Goal: Answer question/provide support: Share knowledge or assist other users

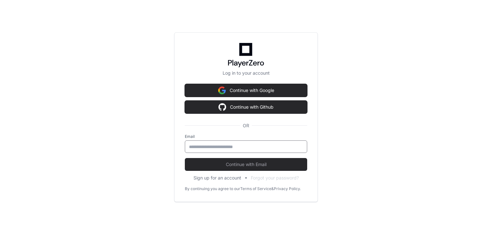
click at [240, 147] on input "email" at bounding box center [246, 147] width 114 height 6
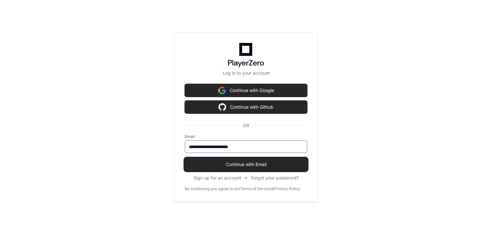
type input "**********"
click at [235, 166] on span "Continue with Email" at bounding box center [246, 164] width 122 height 6
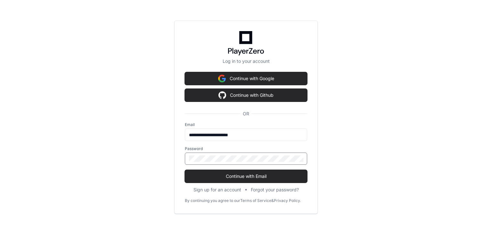
click at [185, 170] on button "Continue with Email" at bounding box center [246, 176] width 122 height 13
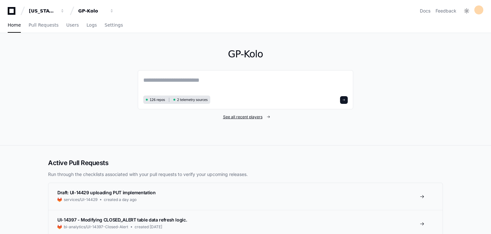
click at [244, 115] on span "See all recent players" at bounding box center [242, 116] width 39 height 5
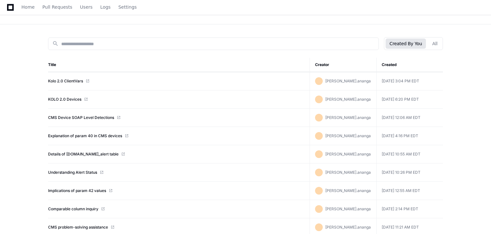
scroll to position [80, 0]
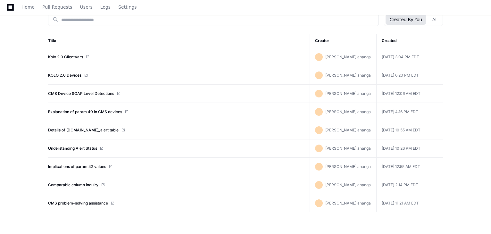
click at [88, 57] on span at bounding box center [88, 57] width 4 height 4
click at [79, 56] on link "Kolo 2.0 ClientVars" at bounding box center [65, 57] width 35 height 5
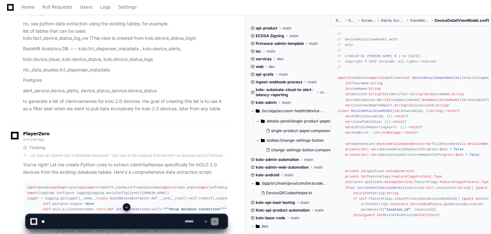
scroll to position [898, 0]
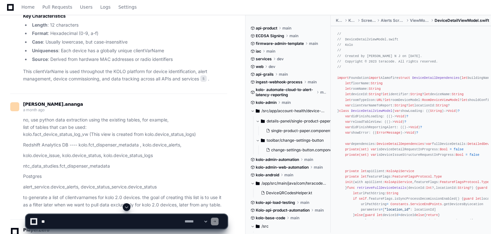
click at [31, 116] on p "no, use python data extraction using the existing tables, for example, list of …" at bounding box center [125, 127] width 204 height 22
click at [36, 116] on p "no, use python data extraction using the existing tables, for example, list of …" at bounding box center [125, 127] width 204 height 22
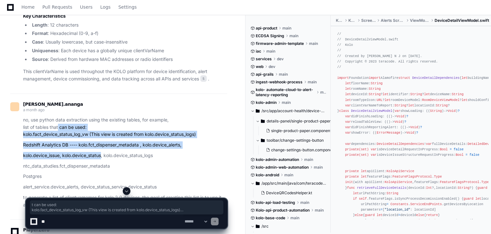
drag, startPoint x: 71, startPoint y: 124, endPoint x: 101, endPoint y: 142, distance: 35.7
click at [101, 142] on article "no, use python data extraction using the existing tables, for example, list of …" at bounding box center [125, 162] width 204 height 92
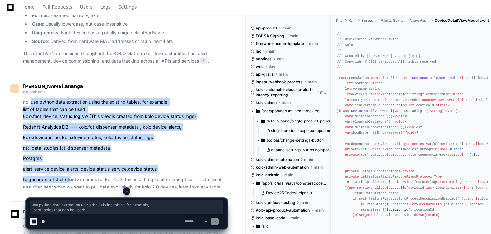
scroll to position [930, 0]
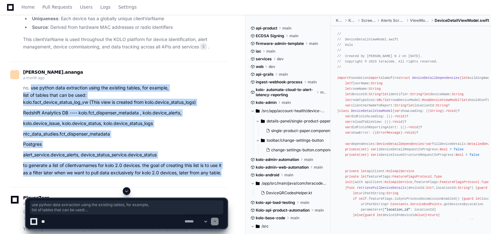
drag, startPoint x: 31, startPoint y: 112, endPoint x: 229, endPoint y: 167, distance: 205.6
copy article "use python data extraction using the existing tables, for example, list of tabl…"
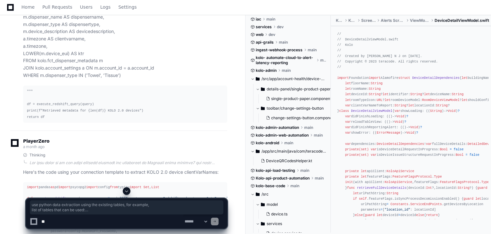
scroll to position [2501, 0]
